Goal: Transaction & Acquisition: Register for event/course

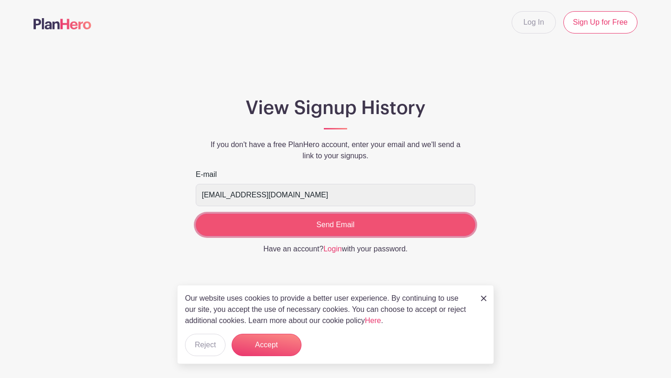
click at [259, 223] on input "Send Email" at bounding box center [335, 225] width 279 height 22
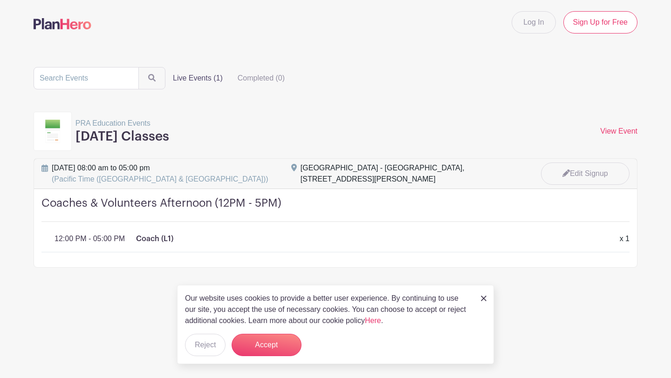
click at [129, 135] on h3 "[DATE] Classes" at bounding box center [122, 137] width 94 height 16
click at [607, 132] on link "View Event" at bounding box center [618, 131] width 37 height 8
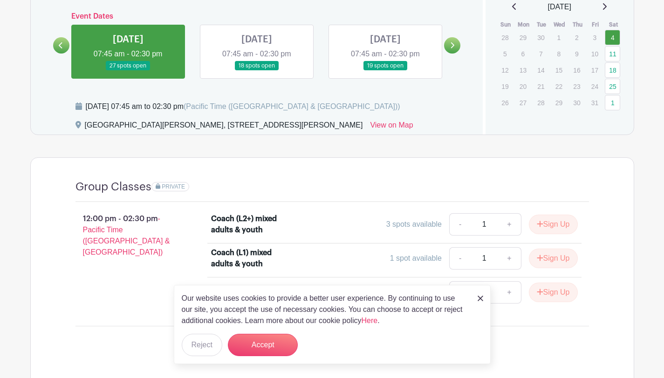
scroll to position [454, 0]
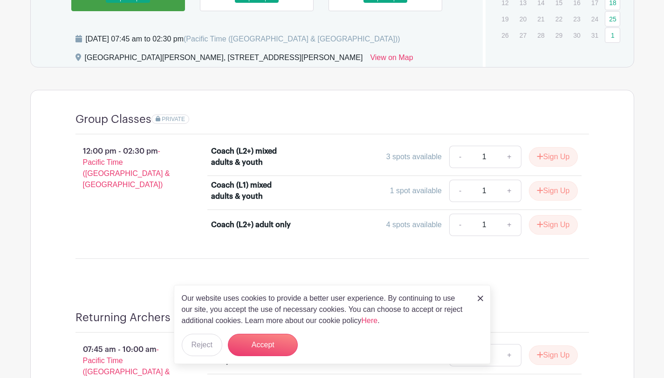
click at [478, 291] on div "Our website uses cookies to provide a better user experience. By continuing to …" at bounding box center [332, 324] width 317 height 79
click at [478, 292] on link at bounding box center [480, 297] width 6 height 11
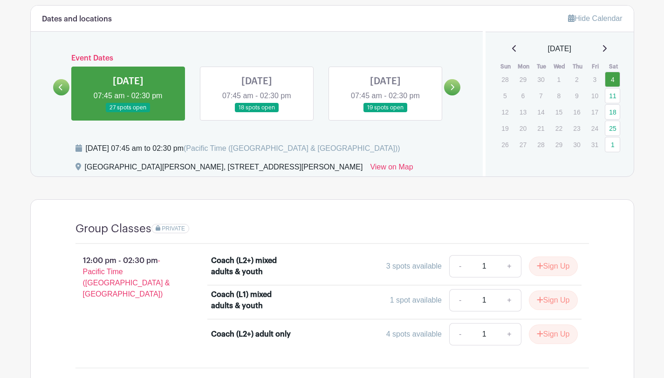
scroll to position [343, 0]
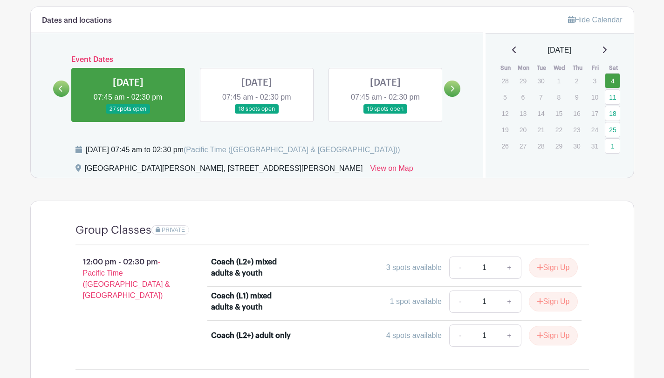
click at [452, 86] on icon at bounding box center [452, 88] width 4 height 7
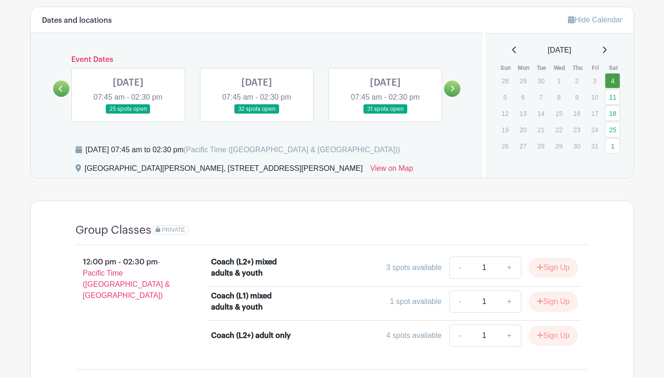
click at [452, 86] on icon at bounding box center [452, 88] width 4 height 7
click at [128, 114] on link at bounding box center [128, 114] width 0 height 0
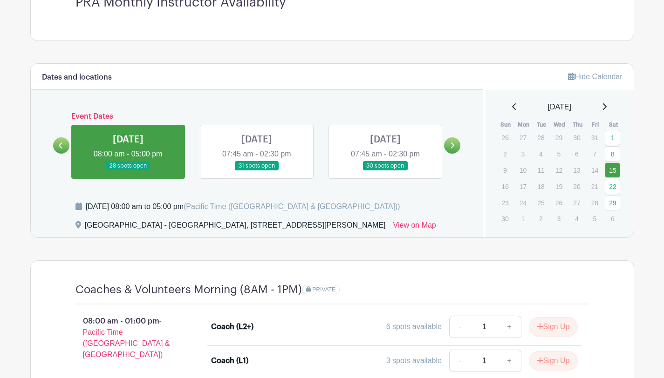
scroll to position [287, 0]
click at [606, 106] on icon at bounding box center [604, 105] width 5 height 7
